Goal: Task Accomplishment & Management: Use online tool/utility

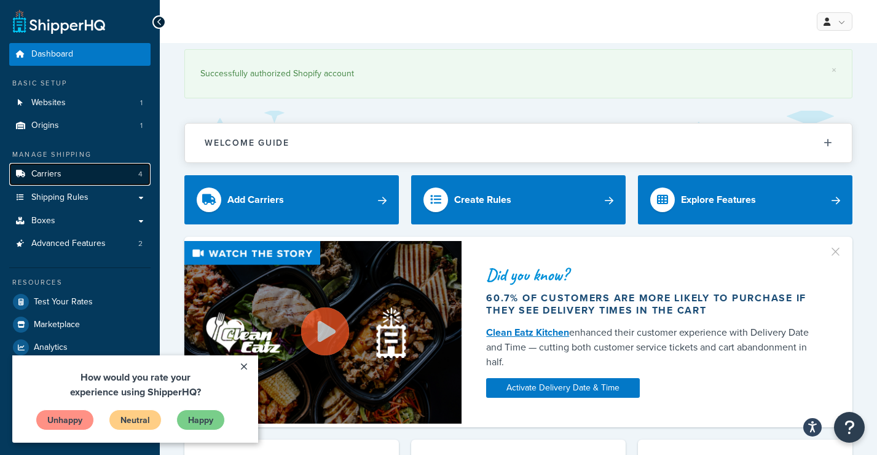
click at [74, 172] on link "Carriers 4" at bounding box center [79, 174] width 141 height 23
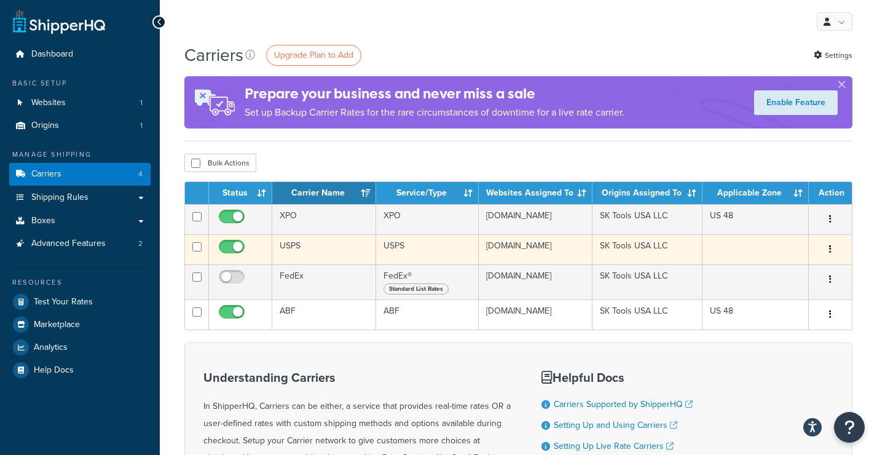
click at [313, 253] on td "USPS" at bounding box center [324, 249] width 104 height 30
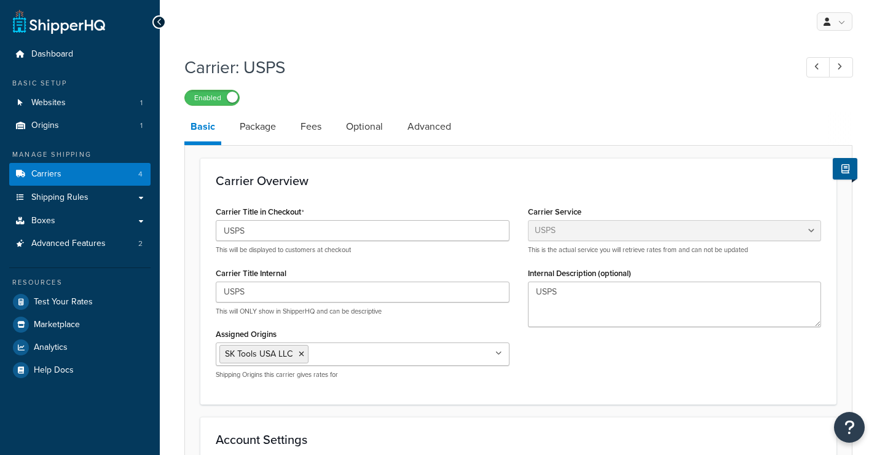
select select "usps"
select select "PLUS"
click at [253, 127] on link "Package" at bounding box center [258, 127] width 49 height 30
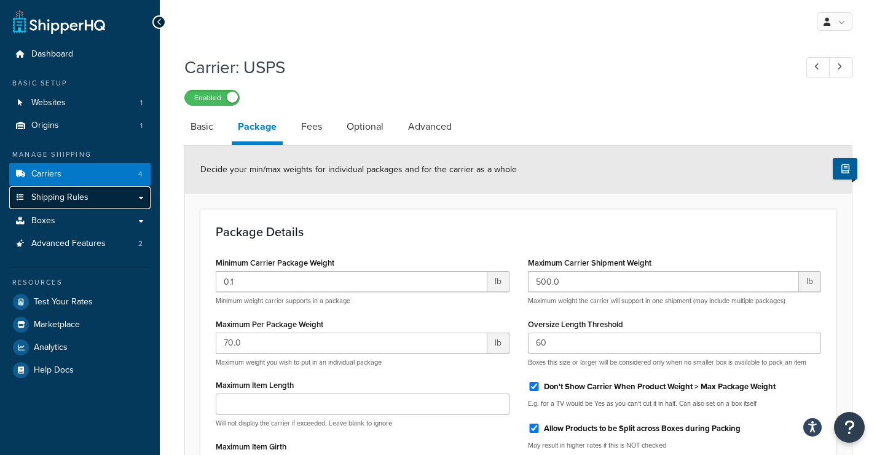
click at [61, 199] on span "Shipping Rules" at bounding box center [59, 197] width 57 height 10
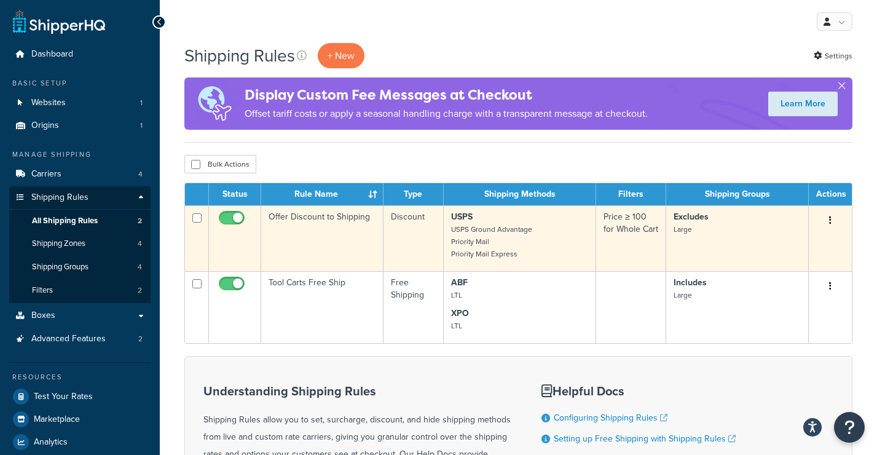
click at [352, 235] on td "Offer Discount to Shipping" at bounding box center [322, 238] width 122 height 66
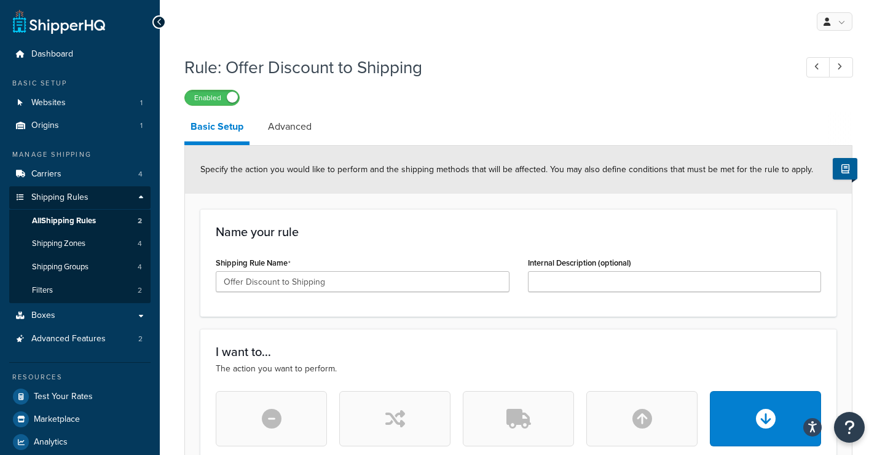
click at [218, 131] on link "Basic Setup" at bounding box center [216, 128] width 65 height 33
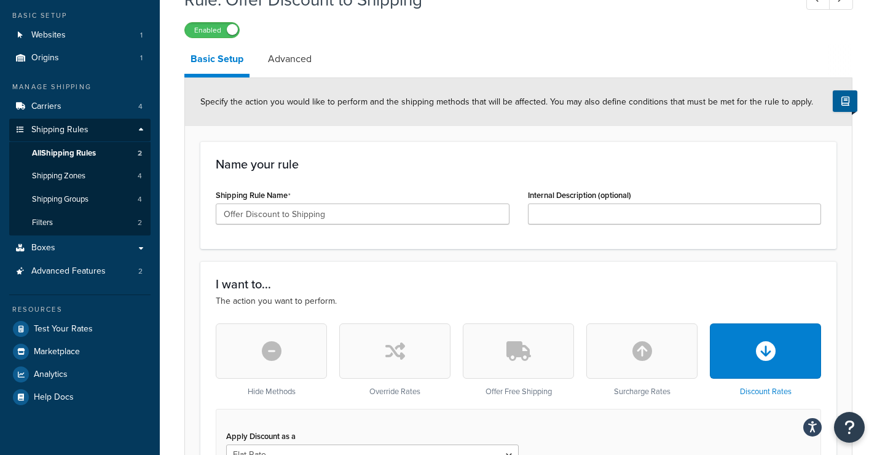
scroll to position [71, 0]
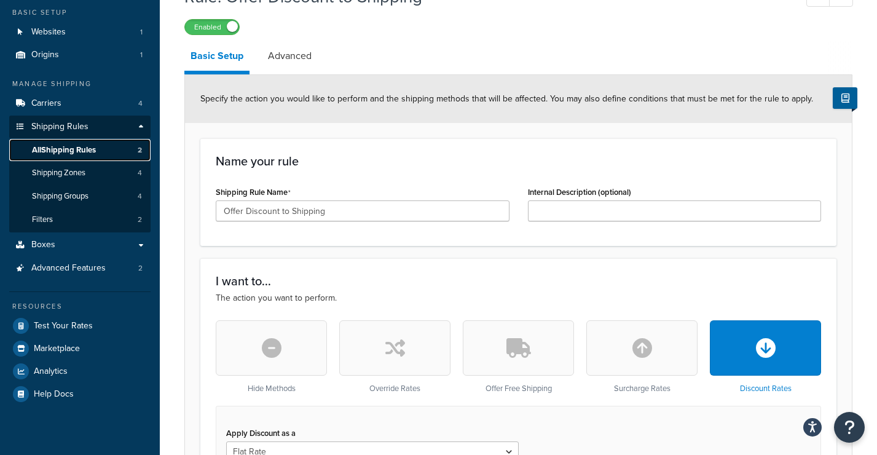
click at [71, 148] on span "All Shipping Rules" at bounding box center [64, 150] width 64 height 10
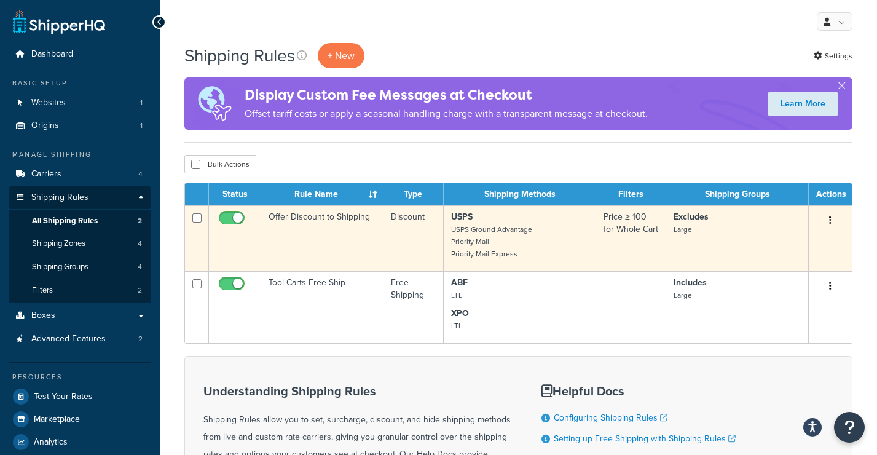
click at [315, 218] on td "Offer Discount to Shipping" at bounding box center [322, 238] width 122 height 66
